Goal: Task Accomplishment & Management: Complete application form

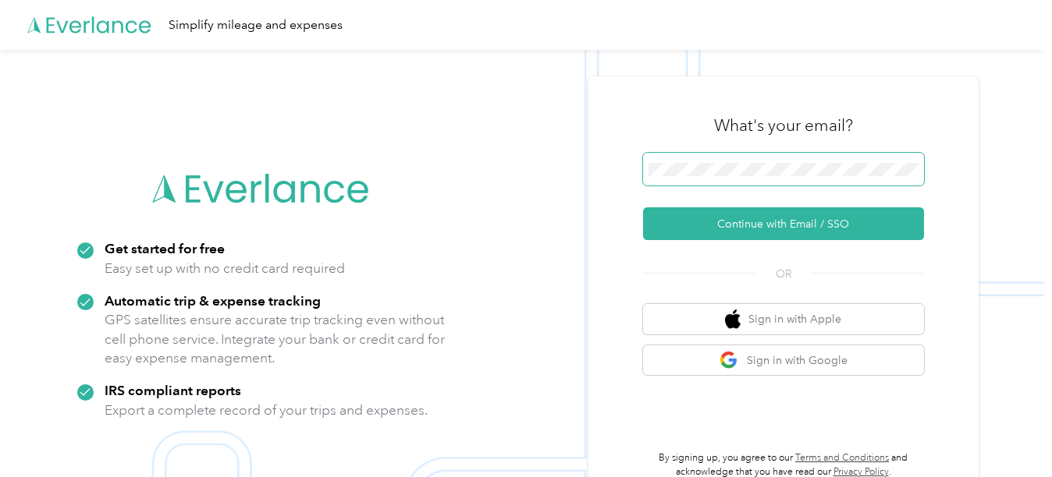
click at [776, 160] on span at bounding box center [783, 169] width 281 height 33
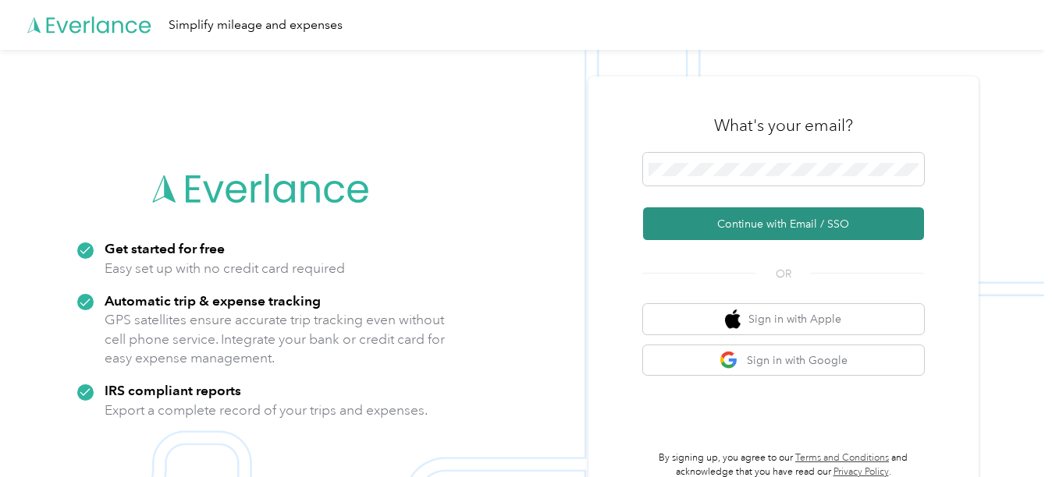
click at [773, 224] on button "Continue with Email / SSO" at bounding box center [783, 224] width 281 height 33
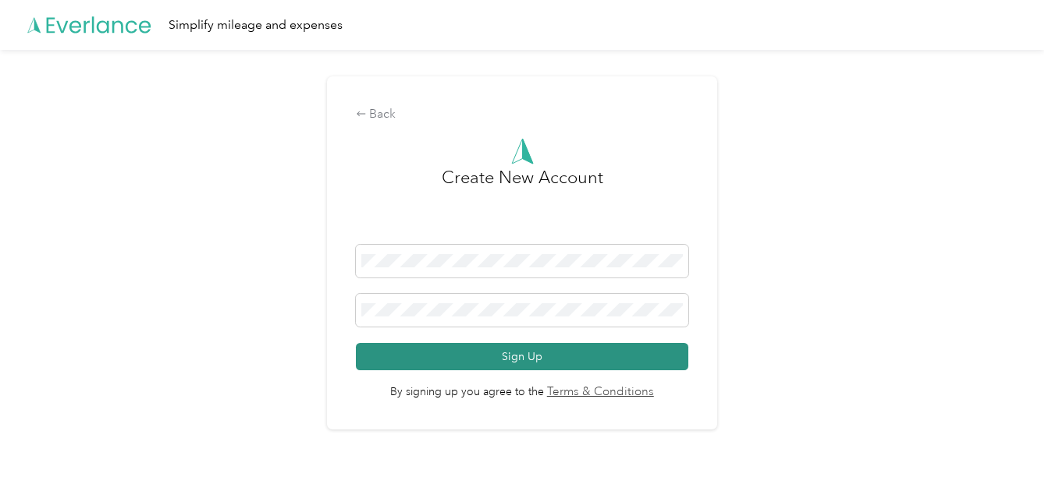
click at [604, 359] on button "Sign Up" at bounding box center [522, 356] width 333 height 27
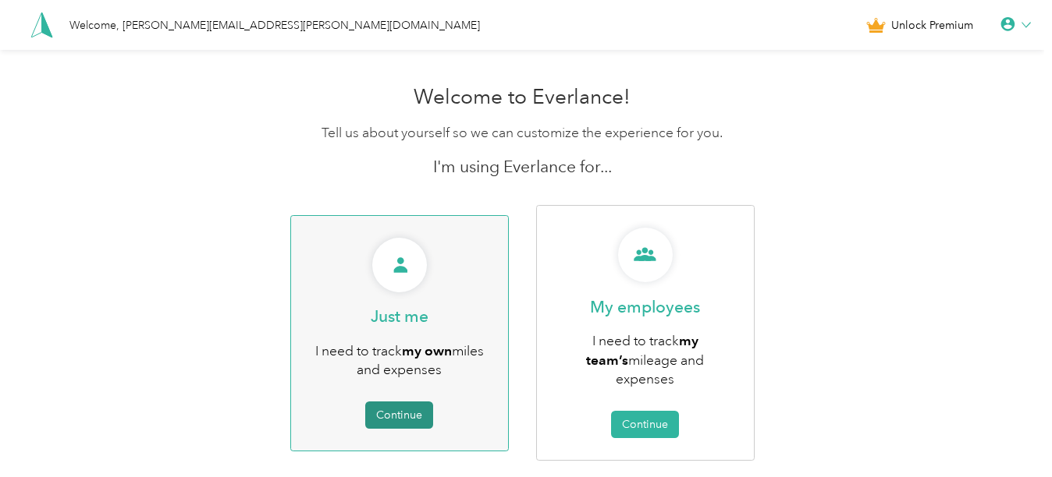
click at [398, 402] on button "Continue" at bounding box center [399, 415] width 68 height 27
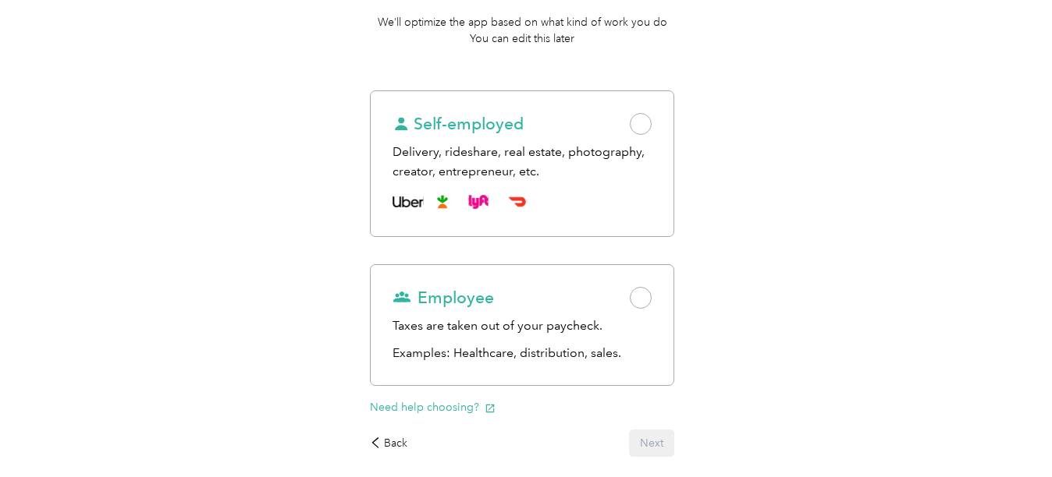
scroll to position [189, 0]
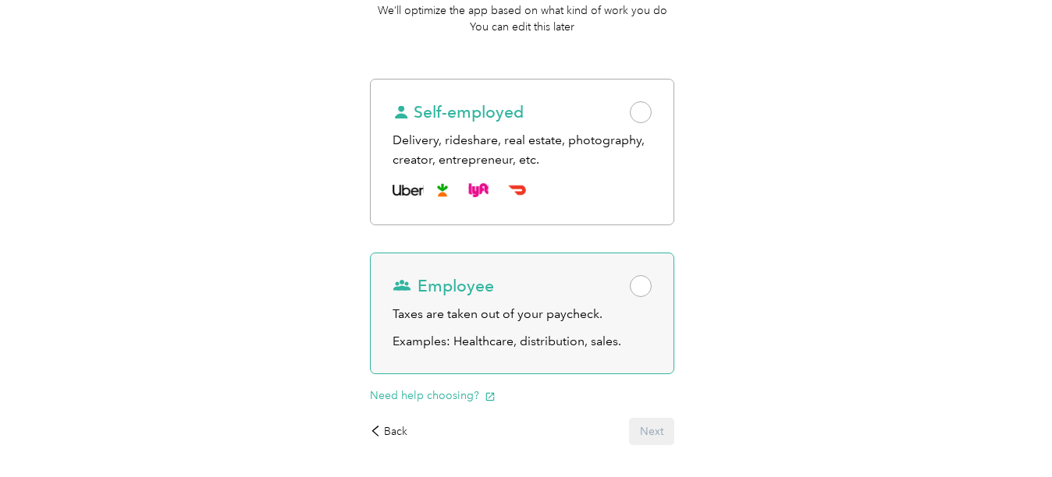
click at [640, 285] on span at bounding box center [641, 286] width 22 height 22
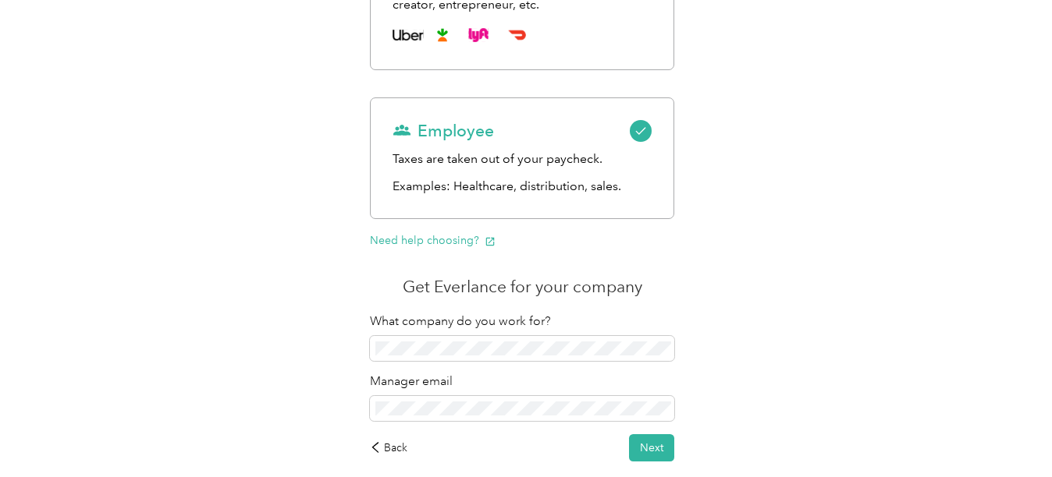
scroll to position [427, 0]
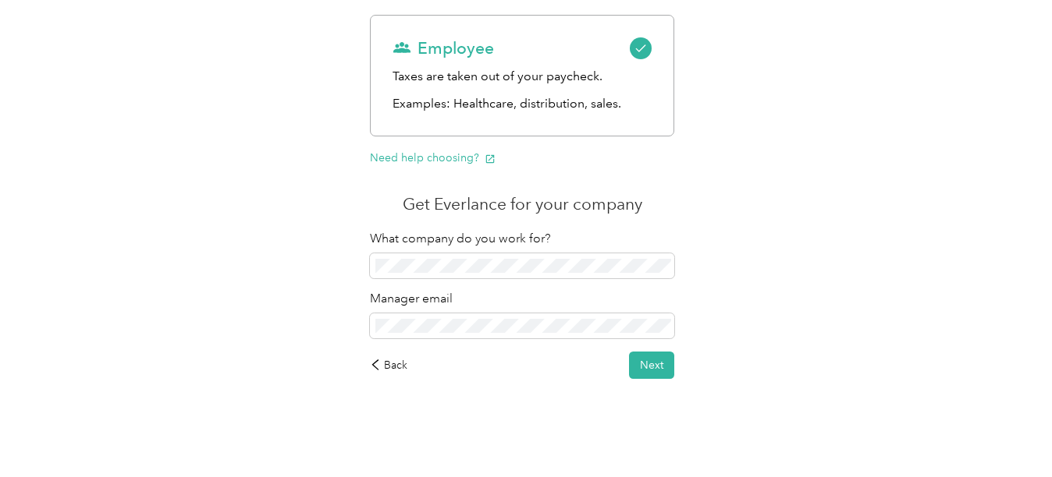
click at [558, 250] on div "What company do you work for?" at bounding box center [522, 253] width 304 height 49
click at [555, 258] on span at bounding box center [522, 266] width 304 height 25
click at [655, 361] on button "Next" at bounding box center [651, 365] width 45 height 27
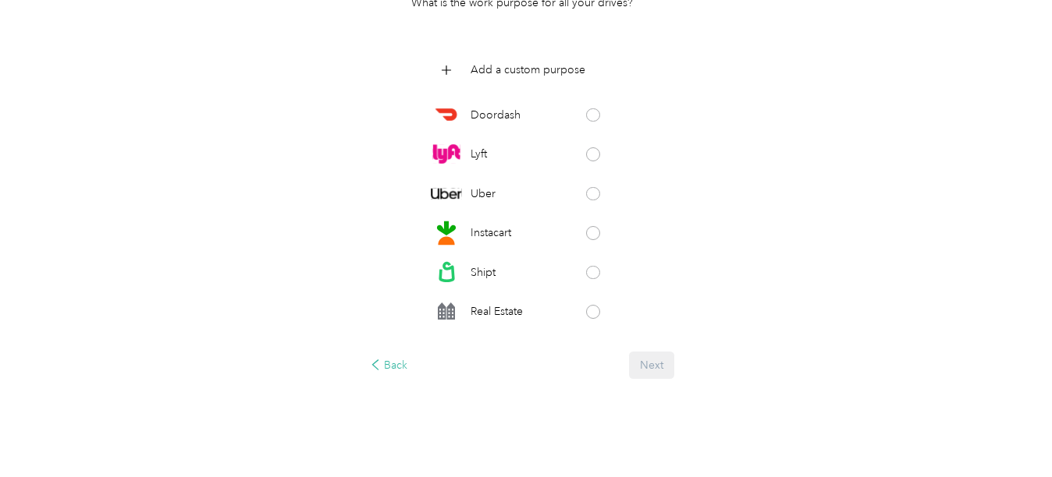
click at [393, 361] on div "Back" at bounding box center [388, 365] width 37 height 16
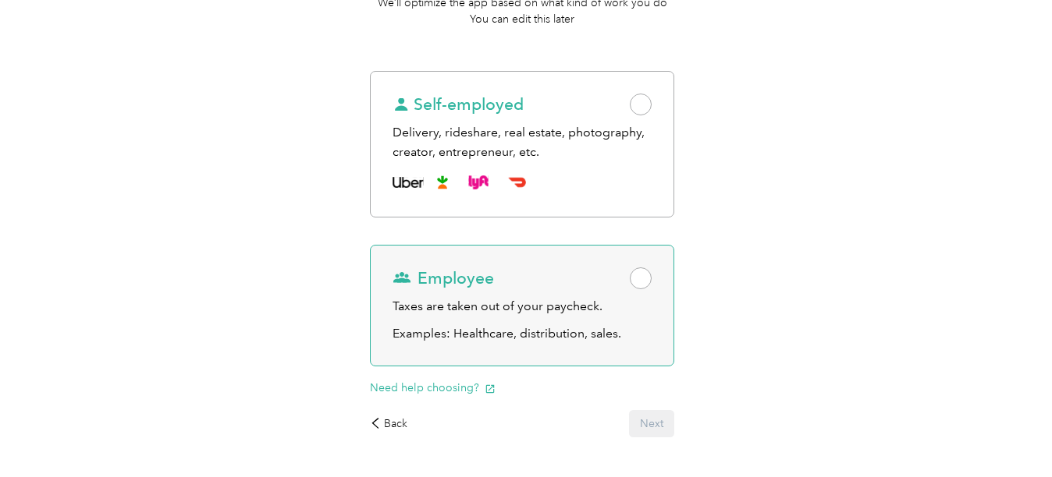
click at [648, 279] on span at bounding box center [641, 279] width 22 height 22
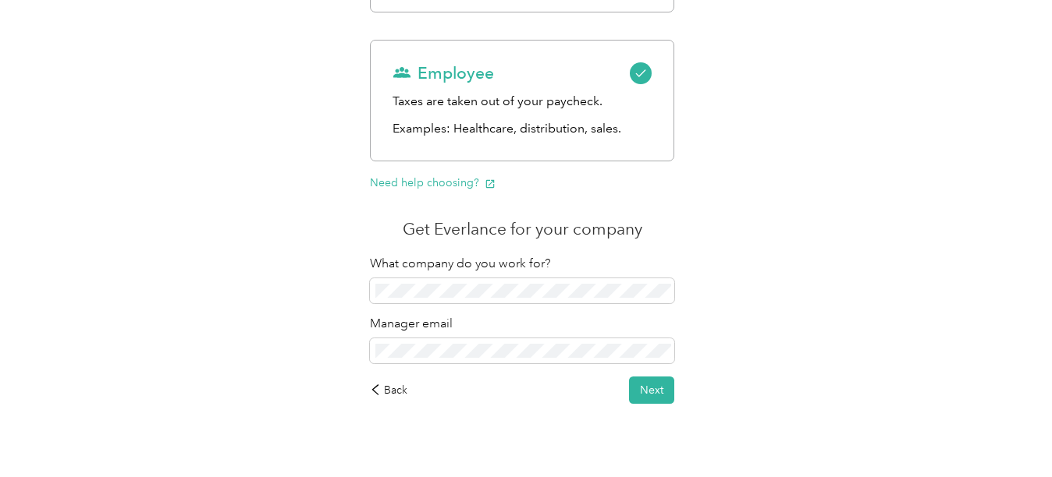
scroll to position [421, 0]
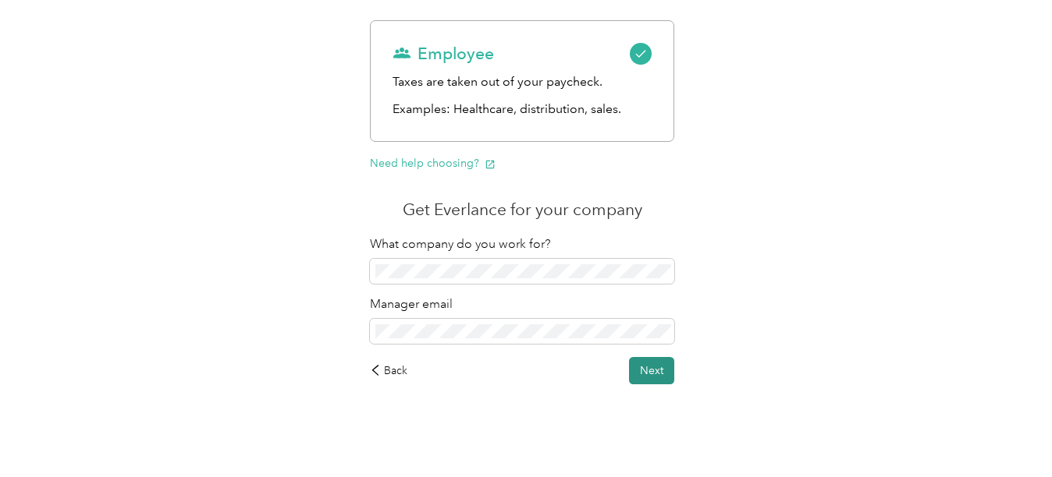
click at [661, 376] on button "Next" at bounding box center [651, 370] width 45 height 27
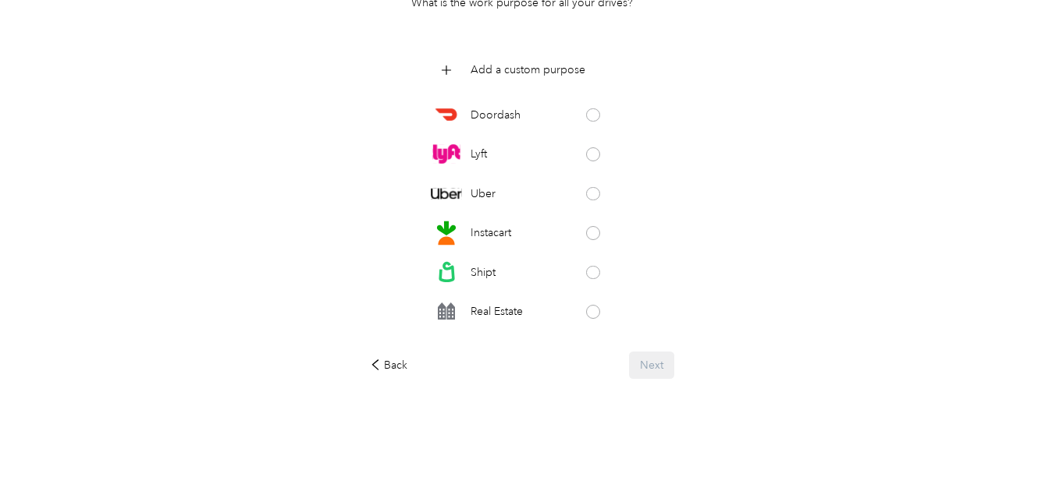
scroll to position [197, 0]
click at [566, 66] on p "Add a custom purpose" at bounding box center [527, 70] width 115 height 16
click at [599, 72] on span at bounding box center [602, 71] width 14 height 14
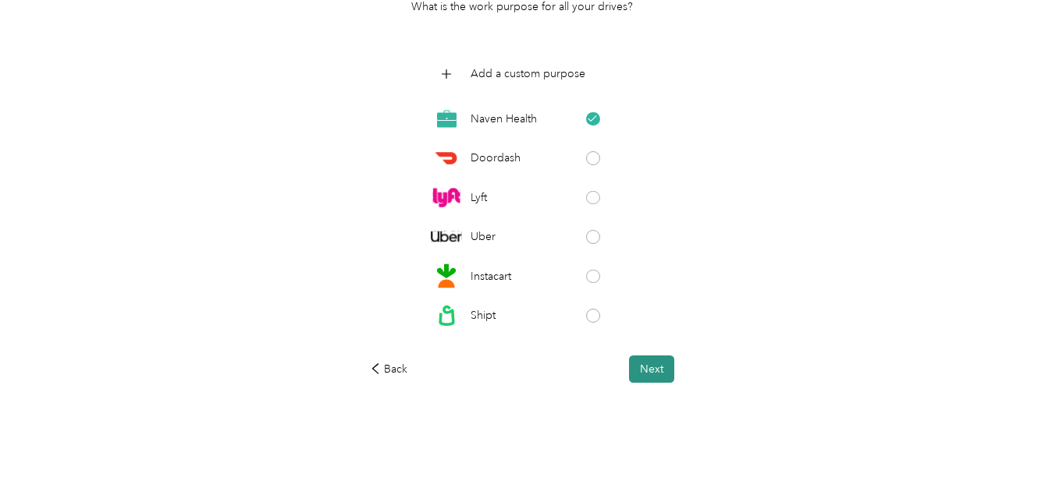
click at [657, 377] on button "Next" at bounding box center [651, 369] width 45 height 27
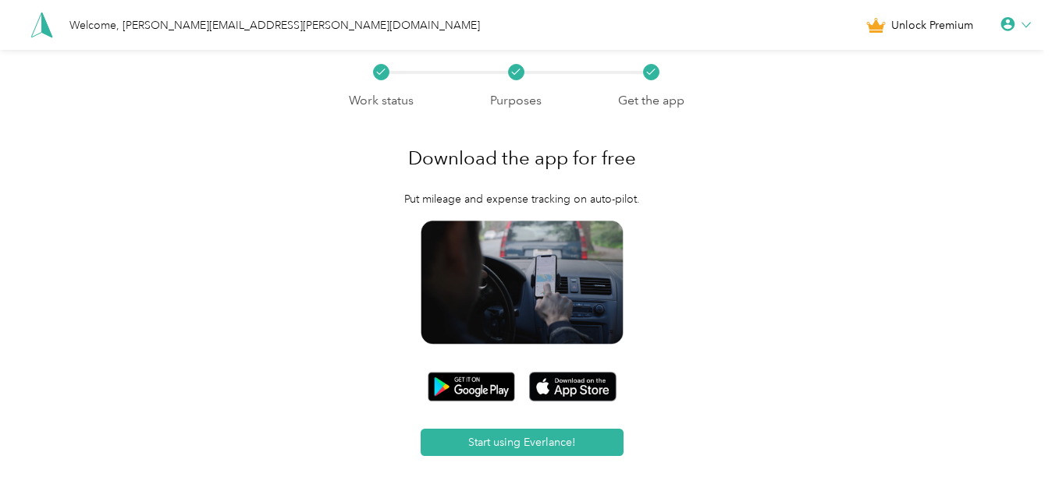
click at [657, 377] on div "Work status Purposes Get the app Download the app for free Put mileage and expe…" at bounding box center [522, 315] width 1044 height 531
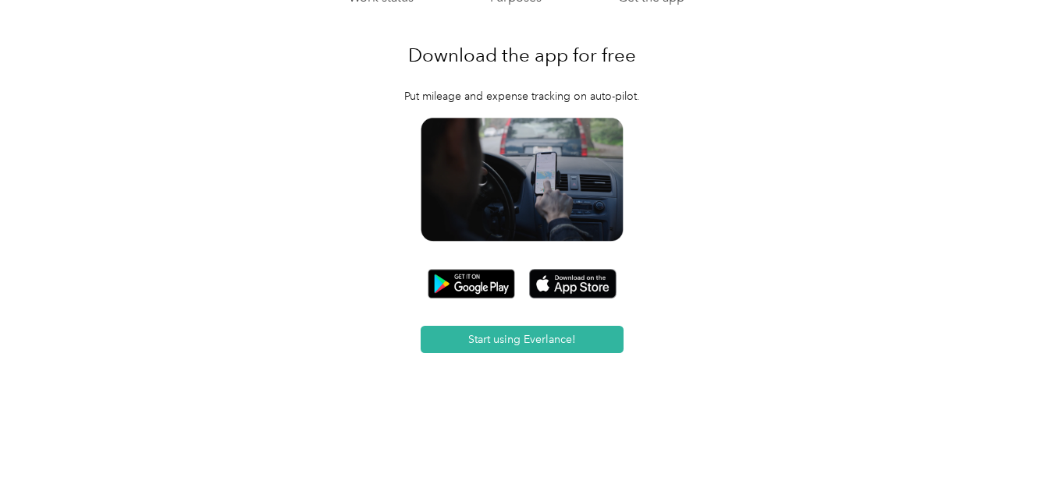
scroll to position [105, 0]
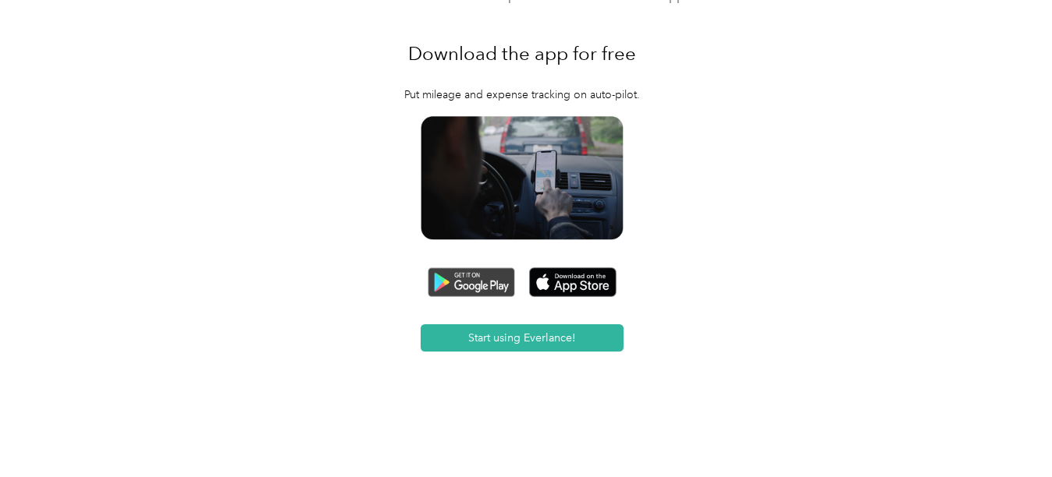
click at [474, 286] on img at bounding box center [471, 283] width 87 height 30
click at [766, 81] on div "Work status Purposes Get the app Download the app for free Put mileage and expe…" at bounding box center [522, 210] width 1044 height 531
